Goal: Find specific page/section: Find specific page/section

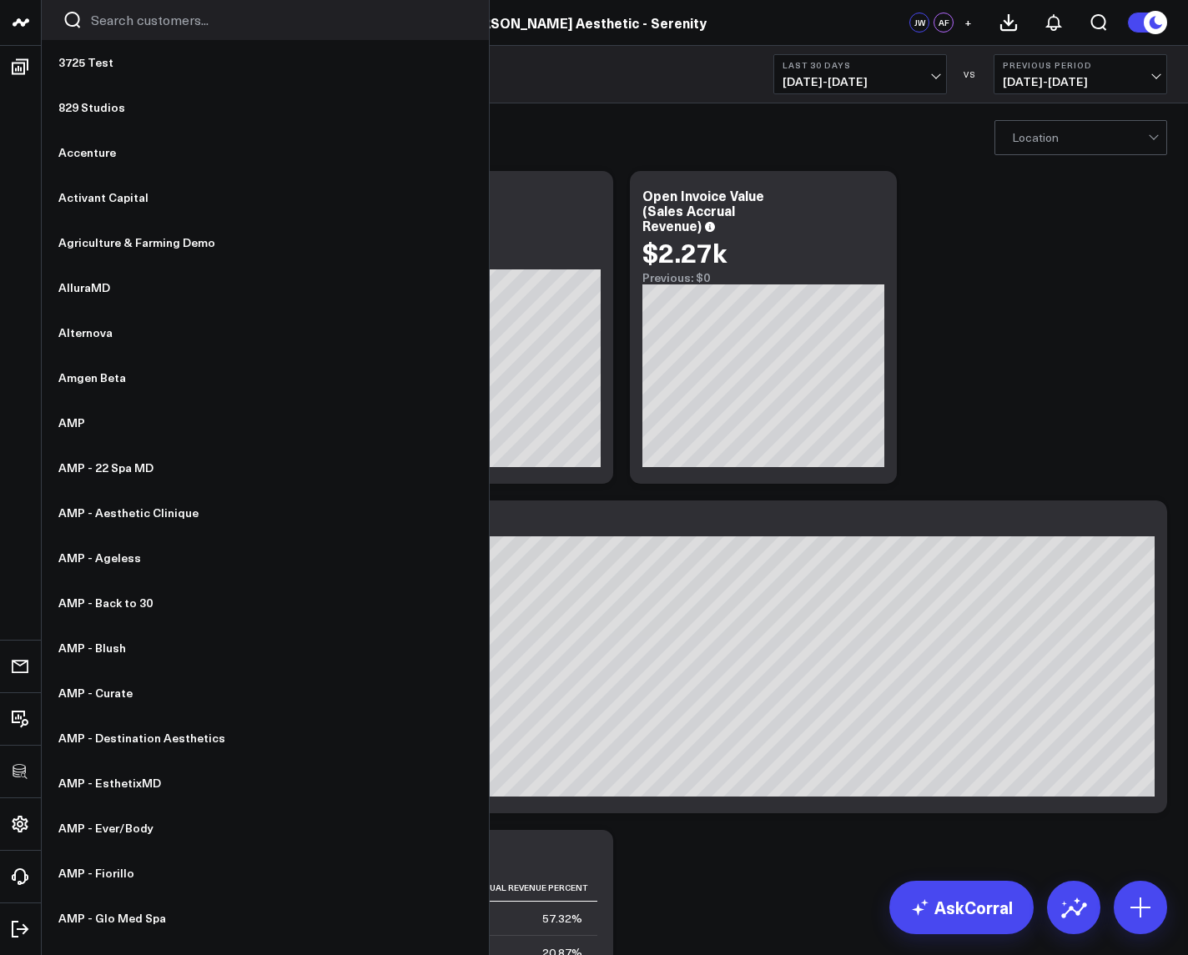
click at [116, 26] on input "Search customers input" at bounding box center [279, 20] width 377 height 18
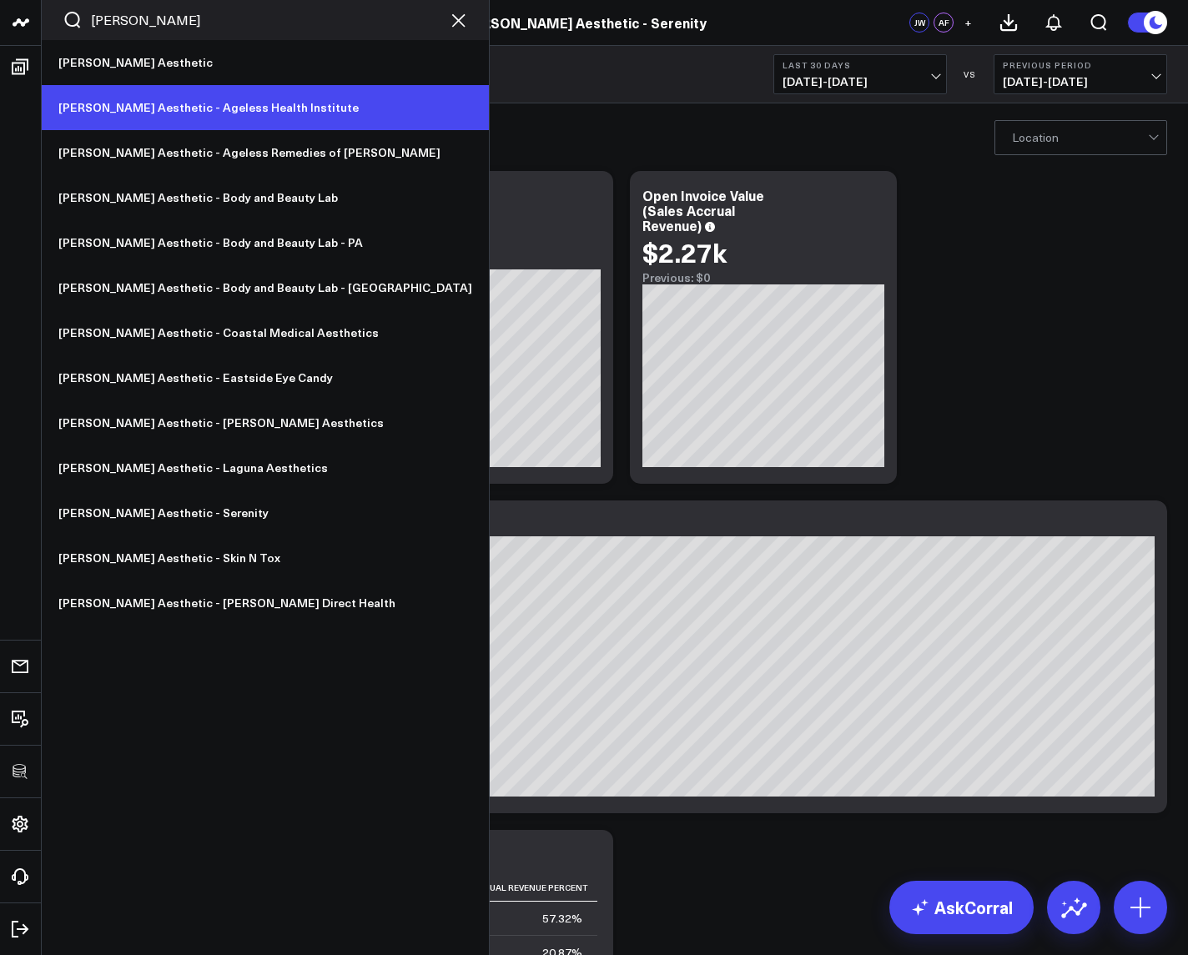
type input "annie"
click at [156, 115] on link "[PERSON_NAME] Aesthetic - Ageless Health Institute" at bounding box center [265, 107] width 447 height 45
